Goal: Information Seeking & Learning: Learn about a topic

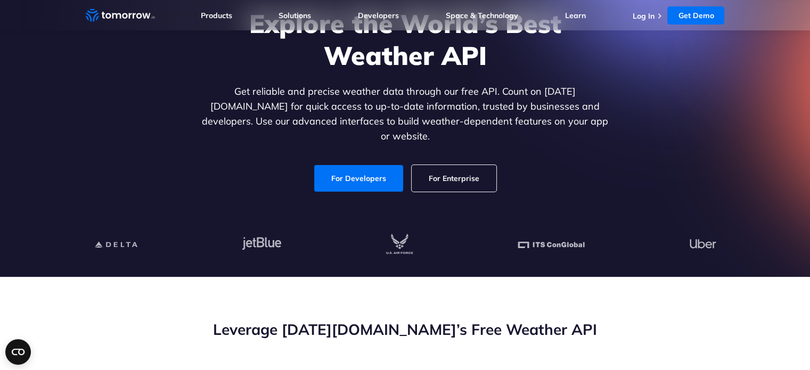
scroll to position [170, 0]
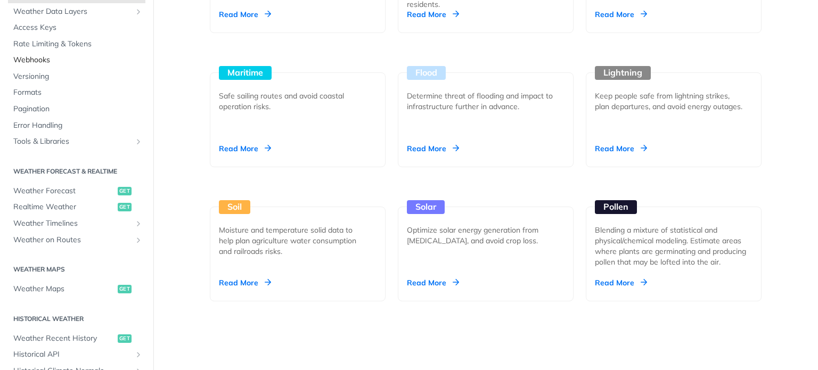
scroll to position [160, 0]
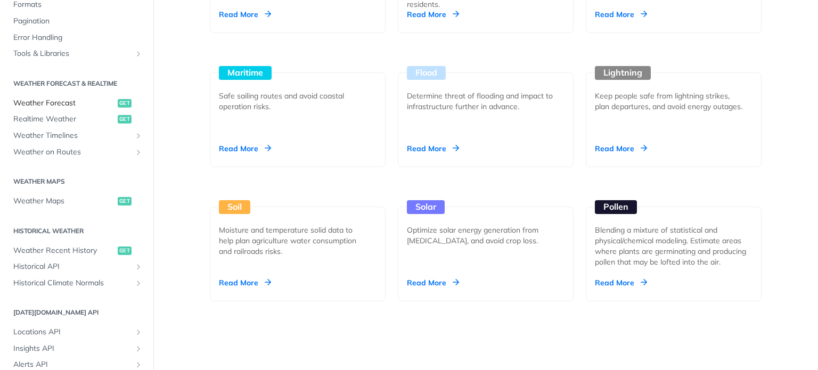
click at [54, 100] on span "Weather Forecast" at bounding box center [64, 103] width 102 height 11
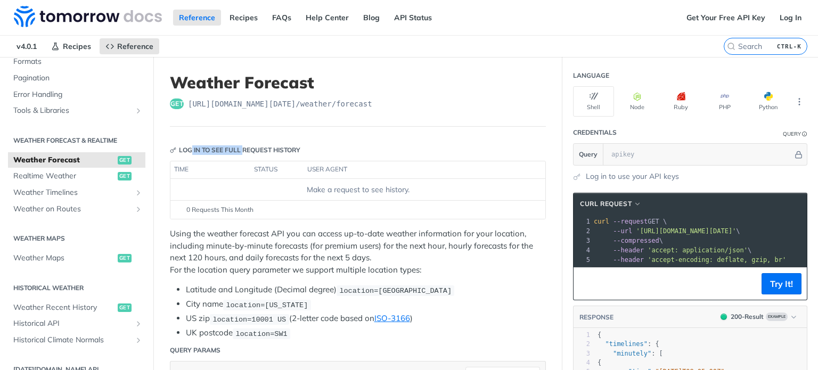
drag, startPoint x: 190, startPoint y: 149, endPoint x: 271, endPoint y: 149, distance: 81.0
click at [262, 149] on div "Log in to see full request history" at bounding box center [235, 150] width 131 height 10
drag, startPoint x: 286, startPoint y: 149, endPoint x: 302, endPoint y: 150, distance: 16.0
click at [300, 150] on div "Log in to see full request history" at bounding box center [235, 150] width 131 height 10
click at [323, 150] on header "Log in to see full request history" at bounding box center [358, 150] width 376 height 21
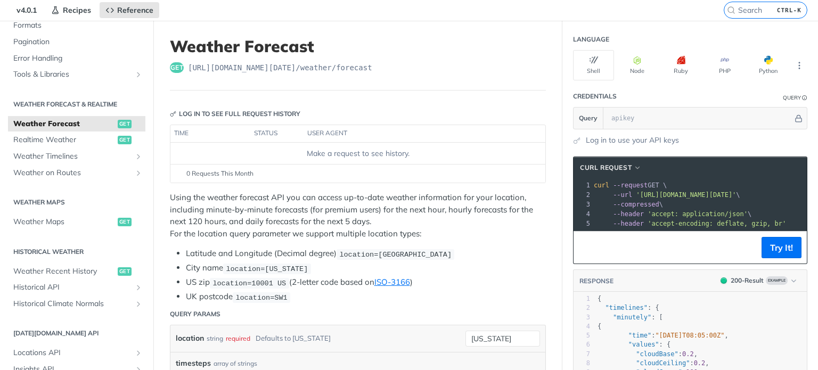
scroll to position [53, 0]
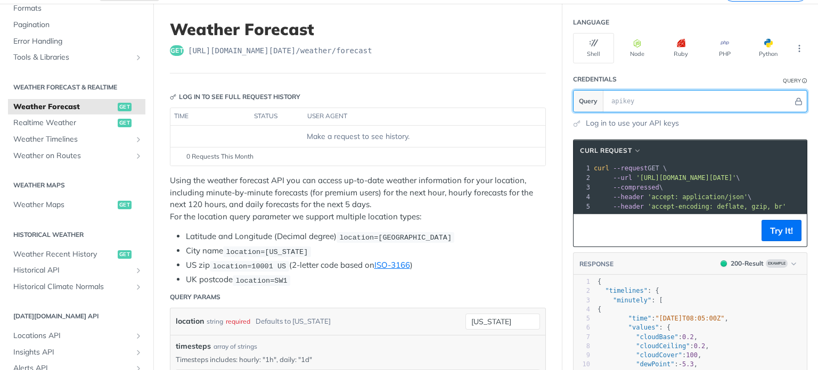
click at [620, 100] on input "text" at bounding box center [699, 101] width 187 height 21
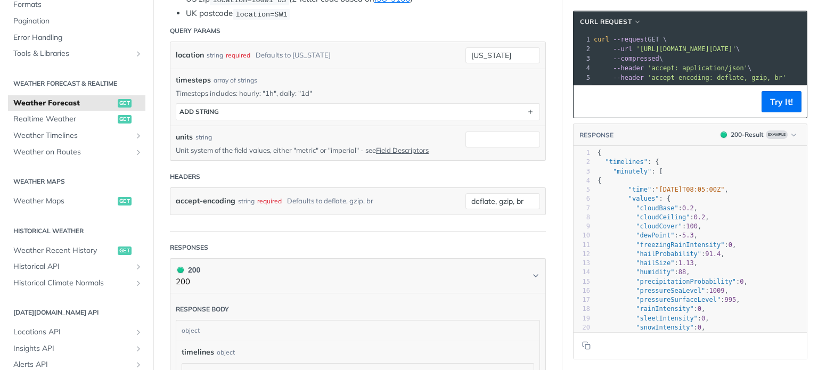
scroll to position [0, 0]
